Goal: Task Accomplishment & Management: Complete application form

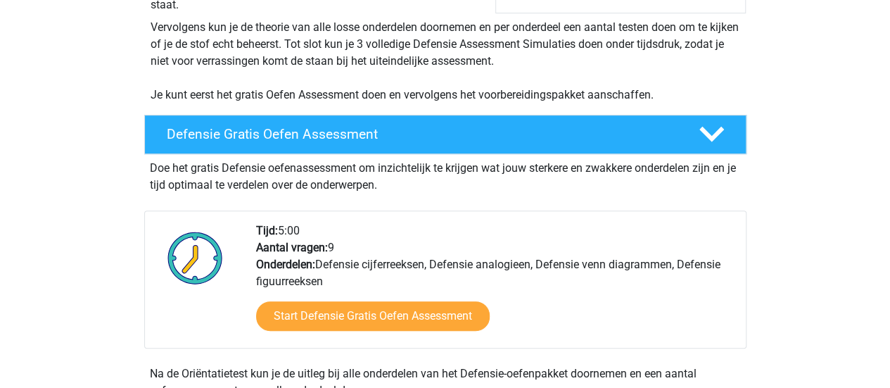
scroll to position [291, 0]
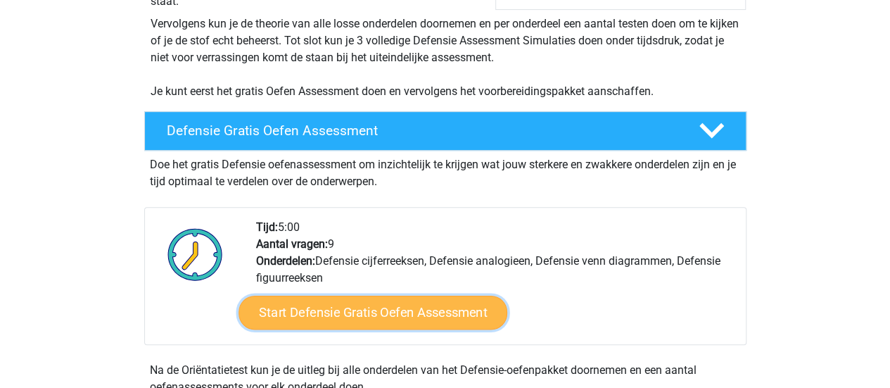
click at [457, 315] on link "Start Defensie Gratis Oefen Assessment" at bounding box center [372, 312] width 269 height 34
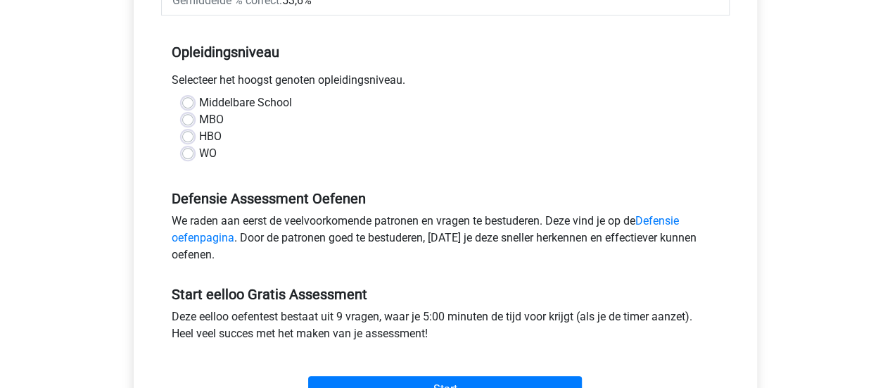
scroll to position [273, 0]
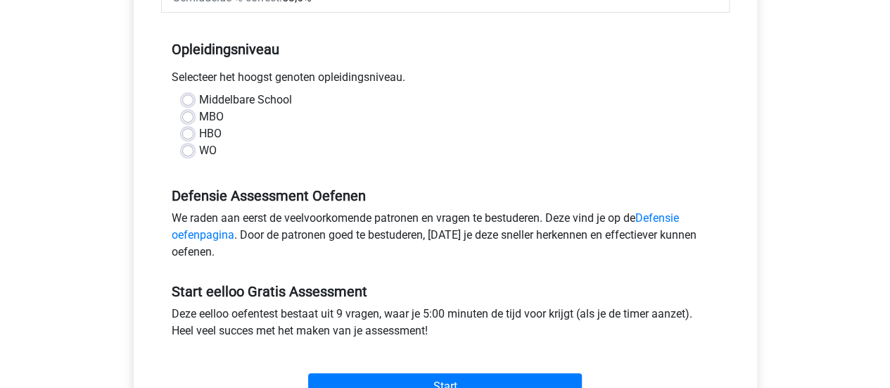
click at [199, 138] on label "HBO" at bounding box center [210, 133] width 23 height 17
click at [189, 138] on input "HBO" at bounding box center [187, 132] width 11 height 14
radio input "true"
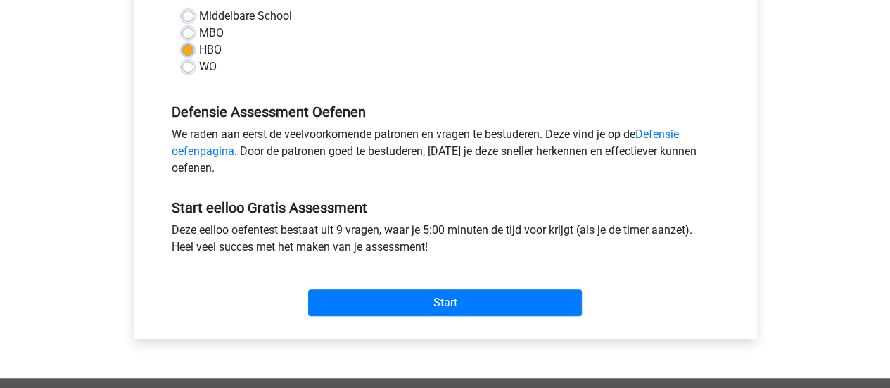
scroll to position [358, 0]
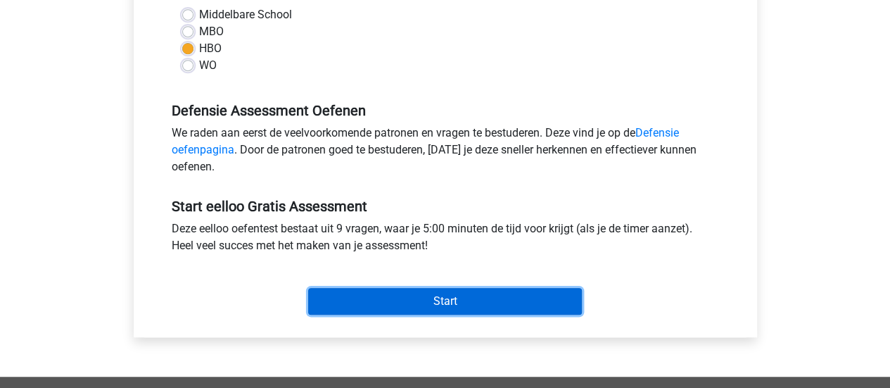
click at [355, 311] on input "Start" at bounding box center [445, 301] width 274 height 27
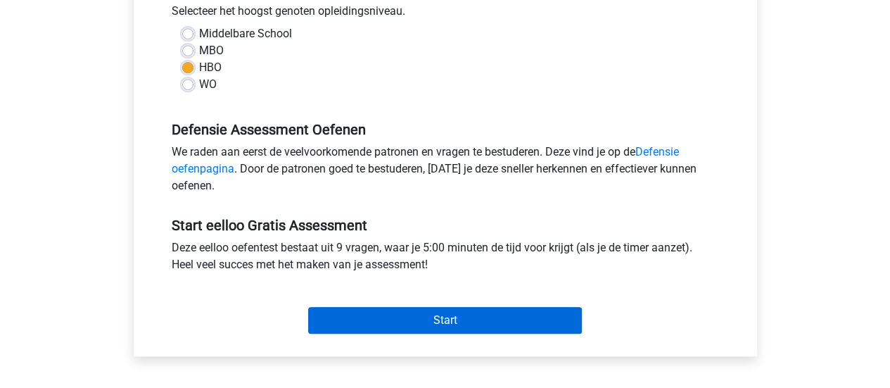
scroll to position [357, 0]
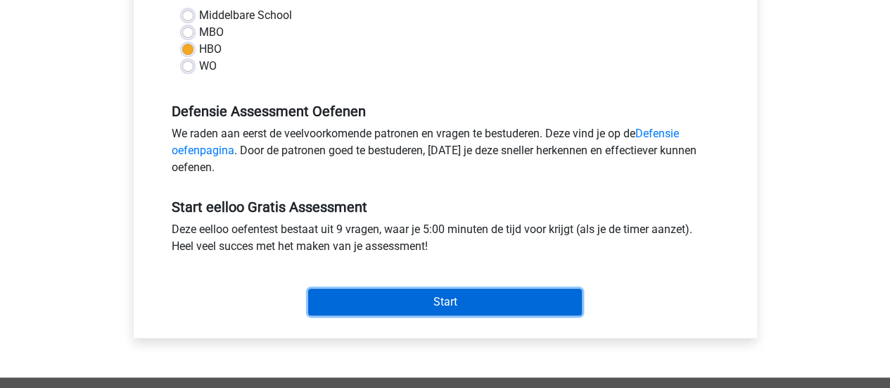
click at [384, 302] on input "Start" at bounding box center [445, 301] width 274 height 27
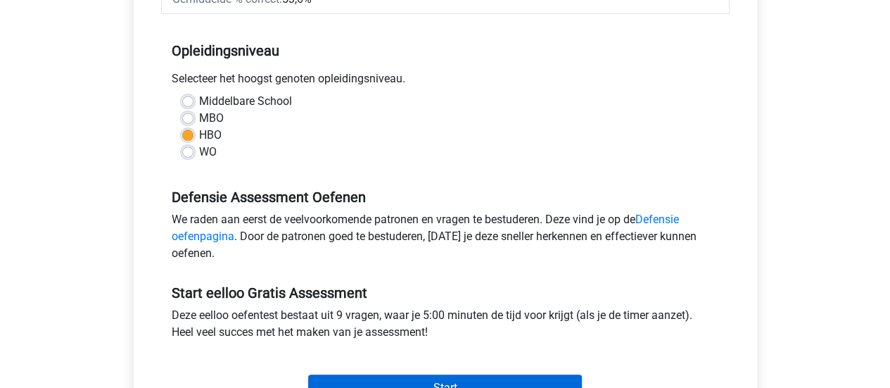
scroll to position [338, 0]
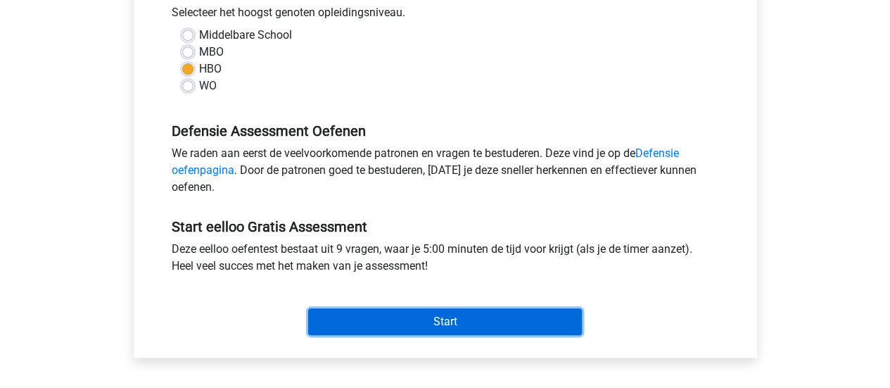
click at [396, 325] on input "Start" at bounding box center [445, 321] width 274 height 27
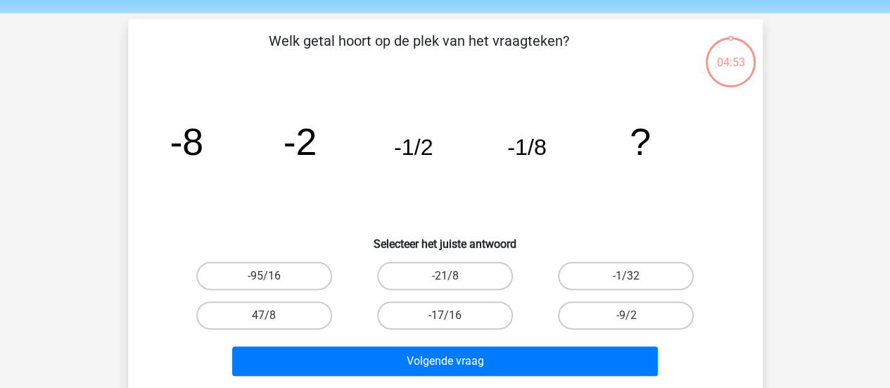
scroll to position [8, 0]
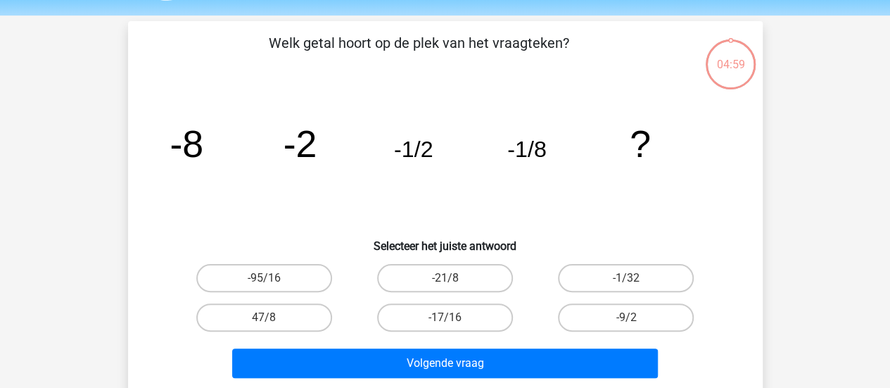
scroll to position [46, 0]
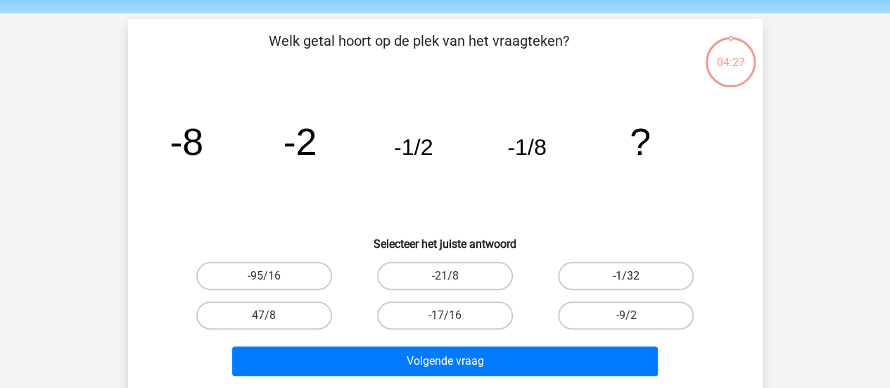
click at [644, 276] on label "-1/32" at bounding box center [626, 276] width 136 height 28
click at [635, 276] on input "-1/32" at bounding box center [630, 280] width 9 height 9
radio input "true"
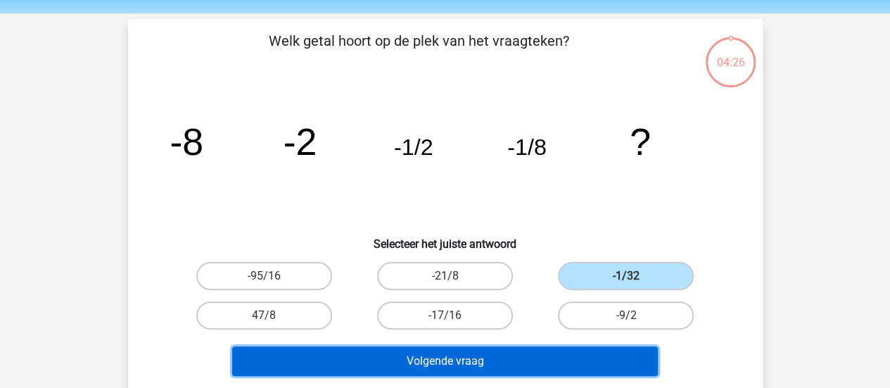
click at [606, 369] on button "Volgende vraag" at bounding box center [445, 361] width 426 height 30
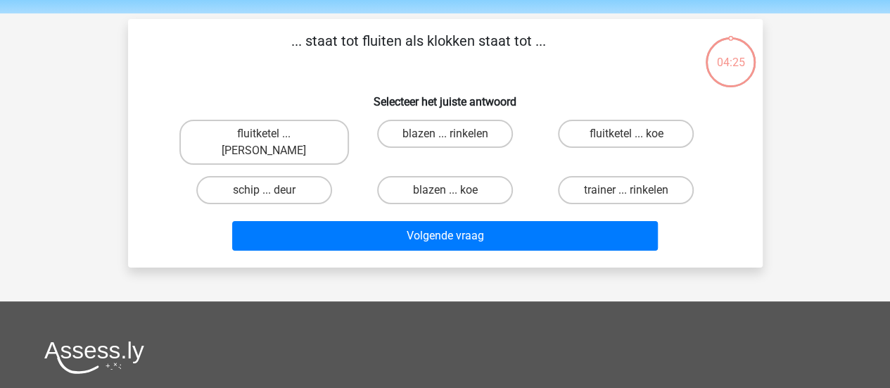
scroll to position [65, 0]
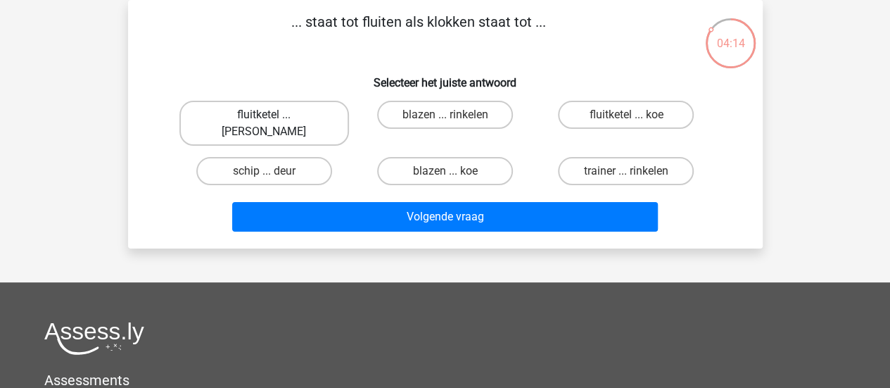
click at [276, 103] on label "fluitketel ... luiden" at bounding box center [264, 123] width 170 height 45
click at [273, 115] on input "fluitketel ... luiden" at bounding box center [268, 119] width 9 height 9
radio input "true"
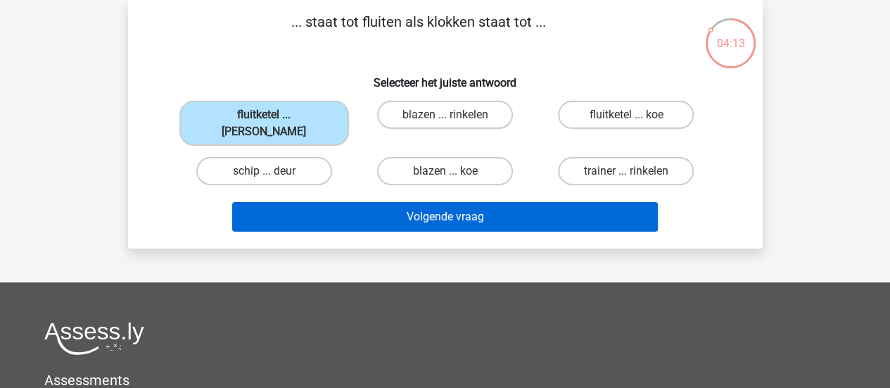
click at [422, 202] on button "Volgende vraag" at bounding box center [445, 217] width 426 height 30
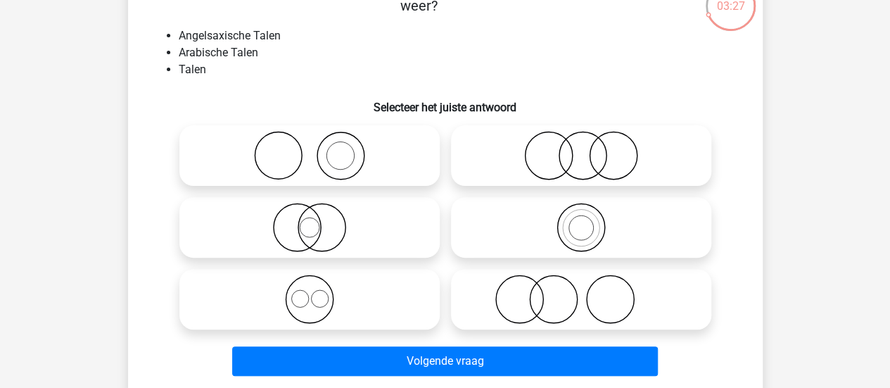
scroll to position [103, 0]
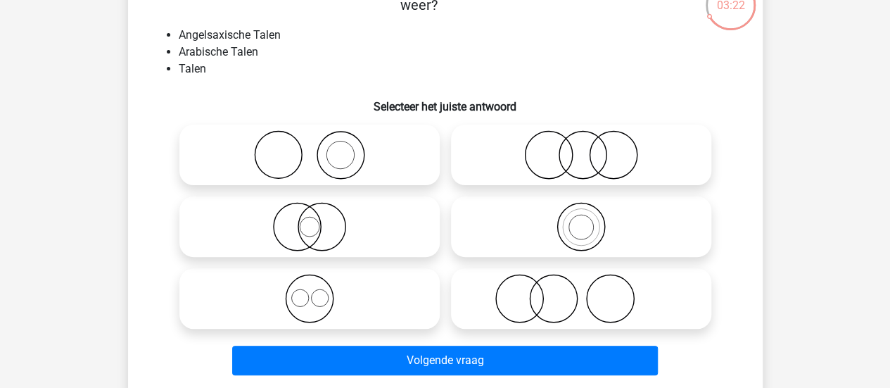
click at [86, 317] on div "Registreer" at bounding box center [445, 347] width 890 height 900
click at [576, 231] on icon at bounding box center [581, 226] width 249 height 49
click at [581, 220] on input "radio" at bounding box center [585, 214] width 9 height 9
radio input "true"
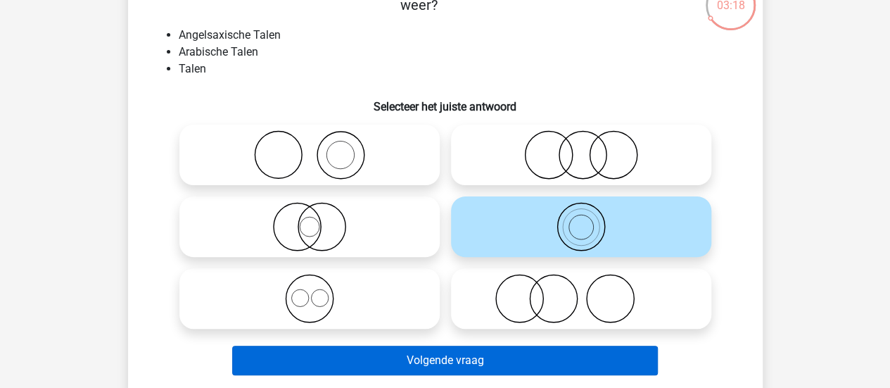
click at [549, 360] on button "Volgende vraag" at bounding box center [445, 360] width 426 height 30
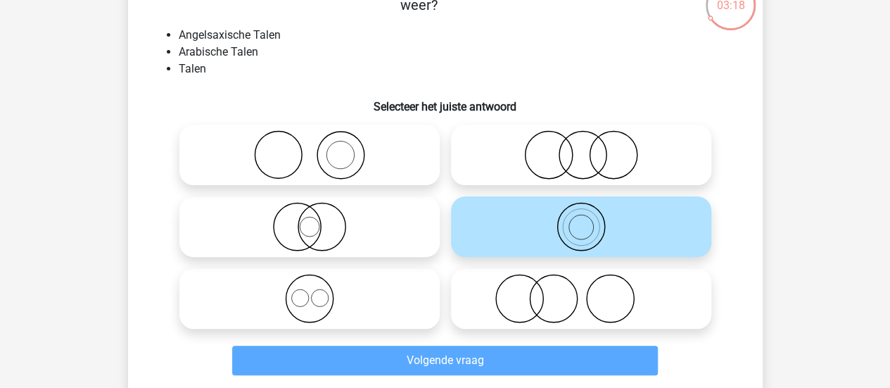
scroll to position [65, 0]
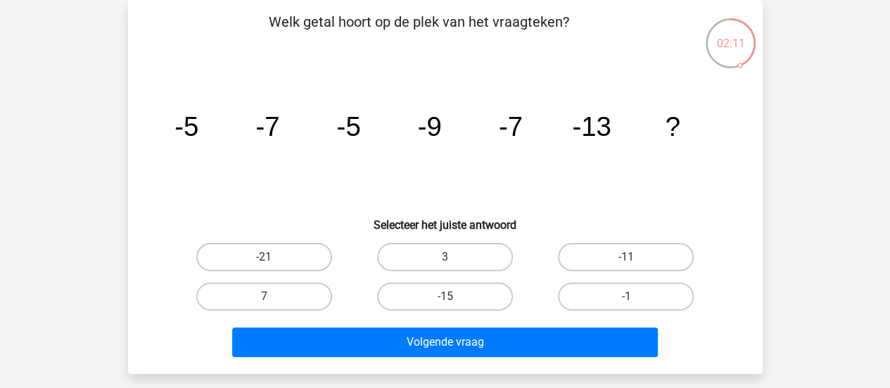
click at [649, 248] on label "-11" at bounding box center [626, 257] width 136 height 28
click at [635, 257] on input "-11" at bounding box center [630, 261] width 9 height 9
radio input "true"
click at [527, 344] on button "Volgende vraag" at bounding box center [445, 342] width 426 height 30
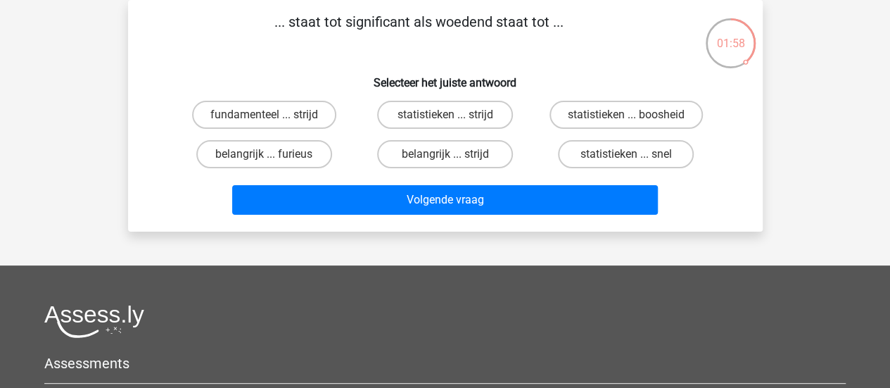
click at [274, 156] on label "belangrijk ... furieus" at bounding box center [264, 154] width 136 height 28
click at [273, 156] on input "belangrijk ... furieus" at bounding box center [268, 158] width 9 height 9
radio input "true"
click at [369, 205] on button "Volgende vraag" at bounding box center [445, 200] width 426 height 30
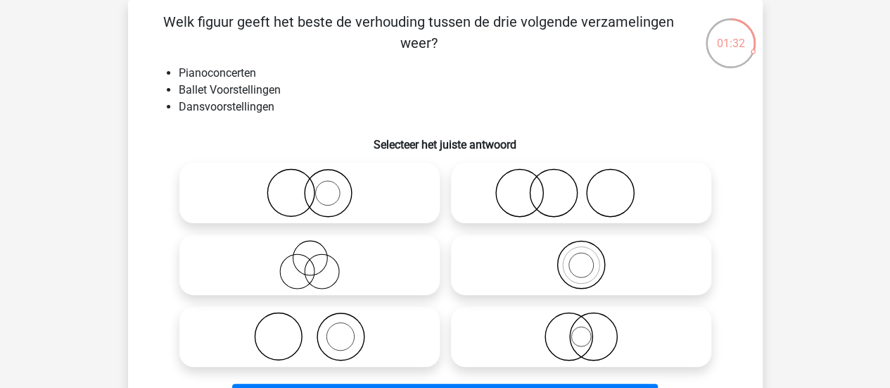
click at [344, 332] on icon at bounding box center [309, 336] width 249 height 49
click at [319, 329] on input "radio" at bounding box center [314, 324] width 9 height 9
radio input "true"
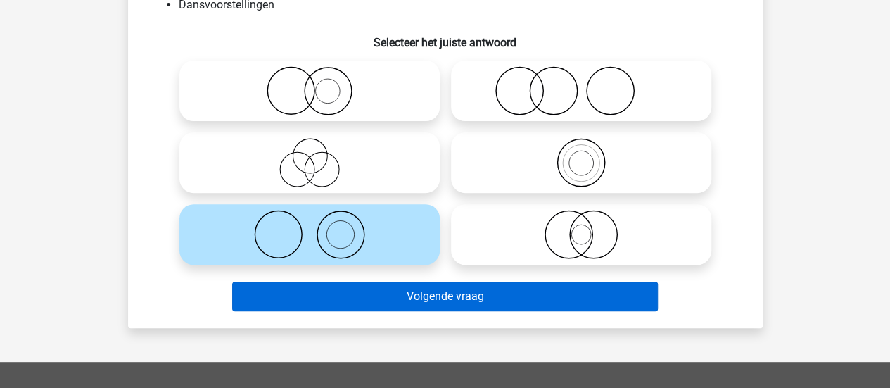
click at [512, 305] on button "Volgende vraag" at bounding box center [445, 296] width 426 height 30
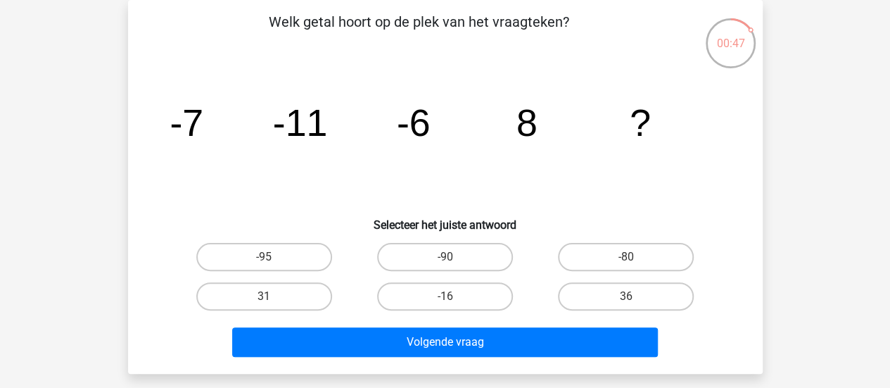
click at [290, 293] on label "31" at bounding box center [264, 296] width 136 height 28
click at [273, 296] on input "31" at bounding box center [268, 300] width 9 height 9
radio input "true"
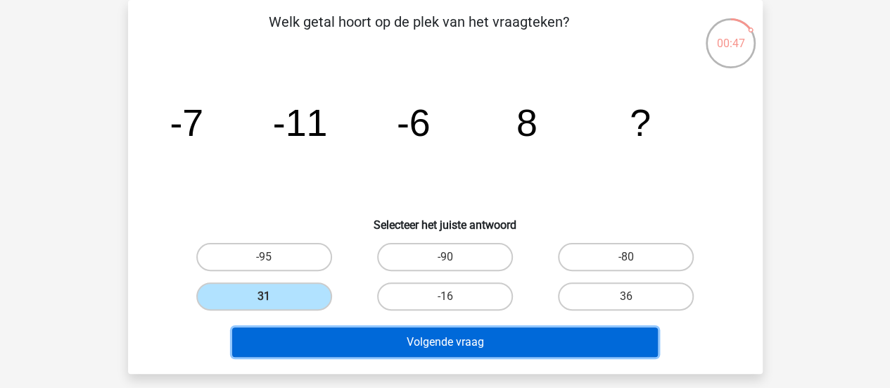
click at [401, 342] on button "Volgende vraag" at bounding box center [445, 342] width 426 height 30
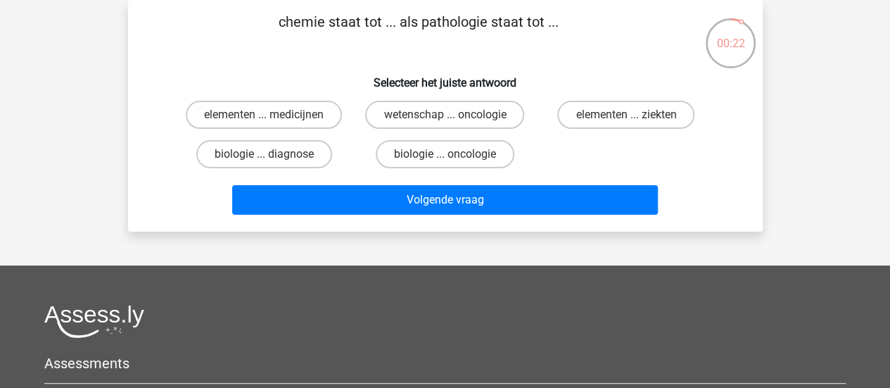
click at [593, 117] on label "elementen ... ziekten" at bounding box center [625, 115] width 137 height 28
click at [626, 117] on input "elementen ... ziekten" at bounding box center [630, 119] width 9 height 9
radio input "true"
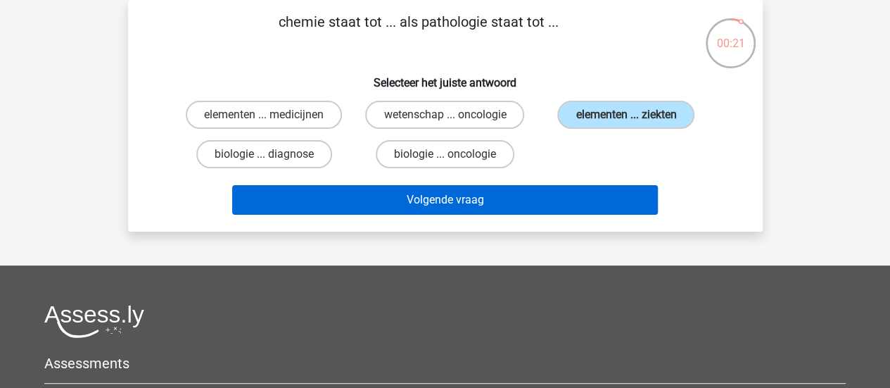
click at [500, 202] on button "Volgende vraag" at bounding box center [445, 200] width 426 height 30
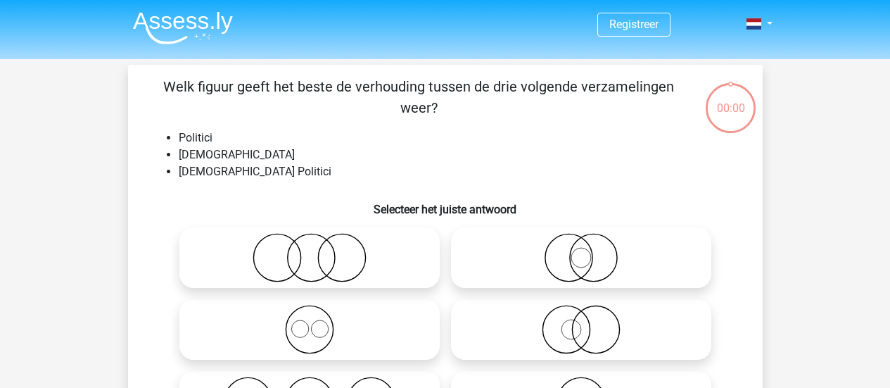
scroll to position [65, 0]
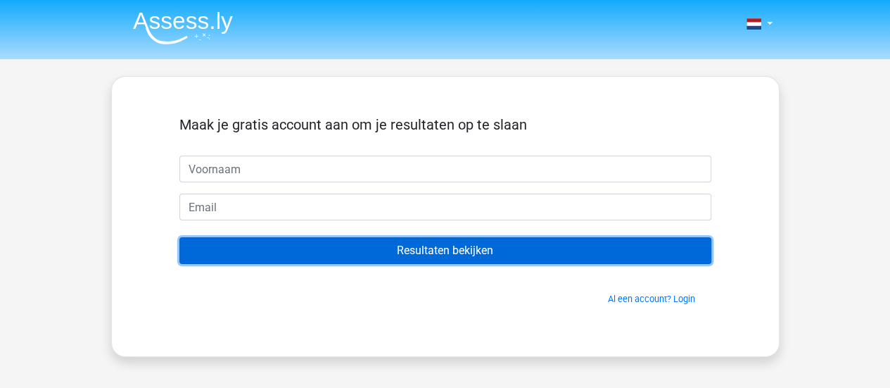
click at [482, 250] on input "Resultaten bekijken" at bounding box center [445, 250] width 532 height 27
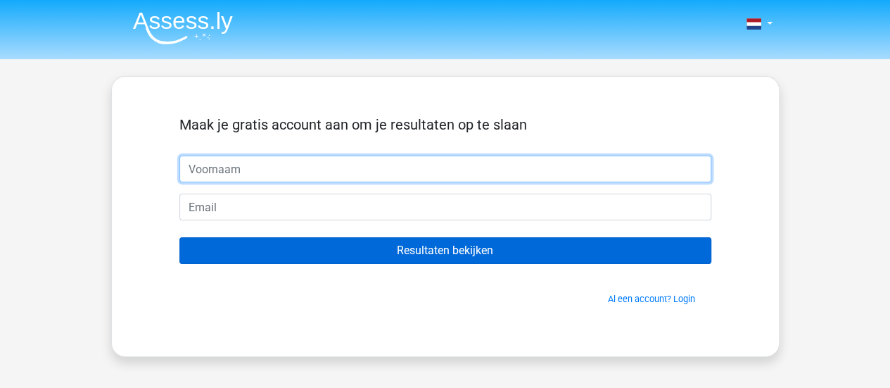
type input "Eveline"
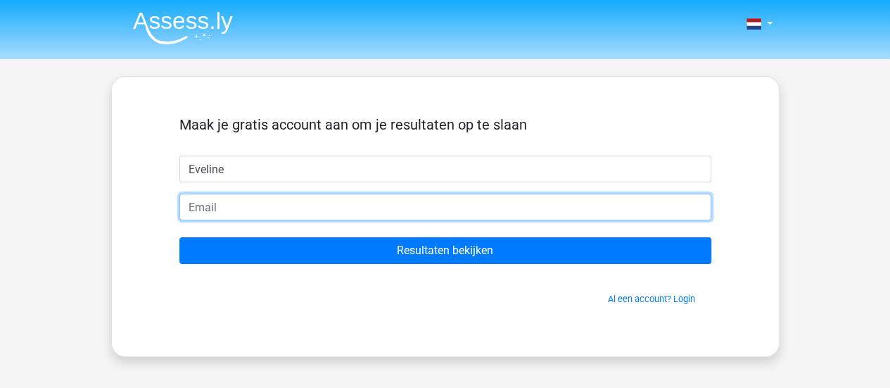
click at [224, 212] on input "email" at bounding box center [445, 206] width 532 height 27
type input "[PERSON_NAME][EMAIL_ADDRESS][DOMAIN_NAME]"
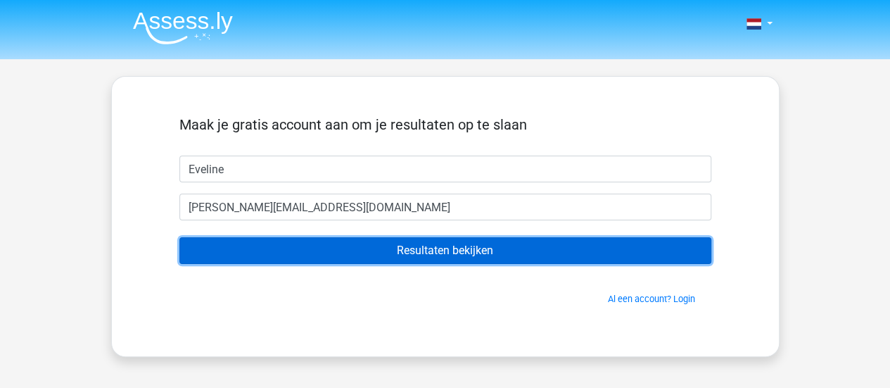
click at [359, 250] on input "Resultaten bekijken" at bounding box center [445, 250] width 532 height 27
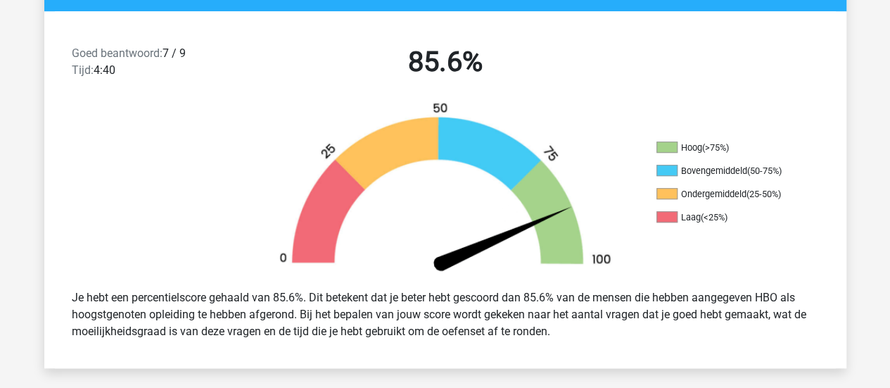
scroll to position [345, 0]
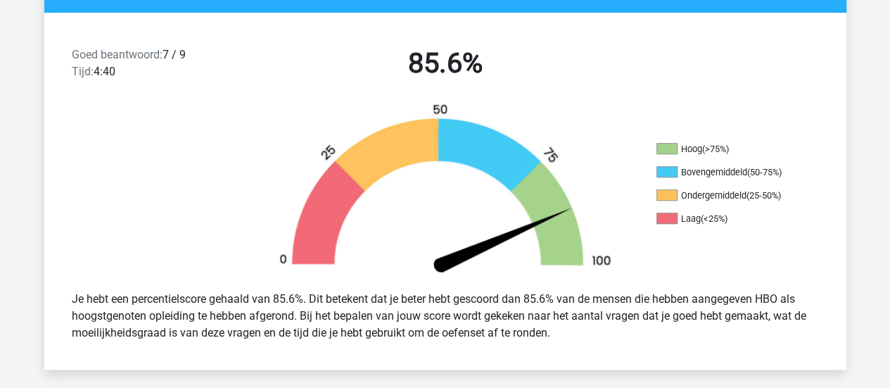
click at [752, 277] on div "Hoog (>75%) Bovengemiddeld (50-75%) Ondergemiddeld (25-50%) Laag (<25%)" at bounding box center [445, 191] width 802 height 177
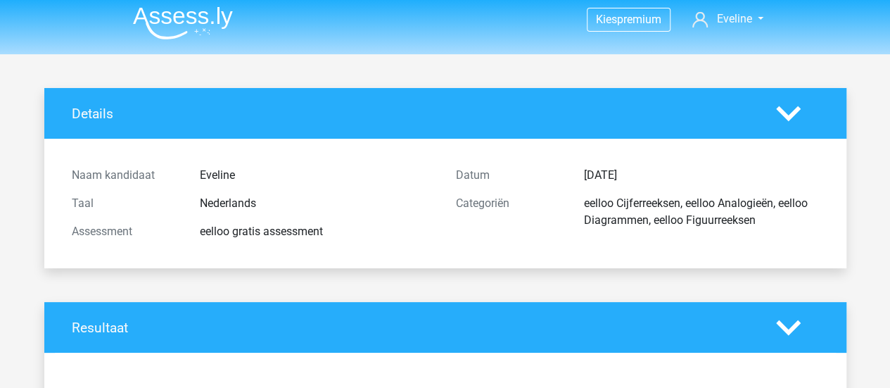
scroll to position [0, 0]
